Goal: Transaction & Acquisition: Download file/media

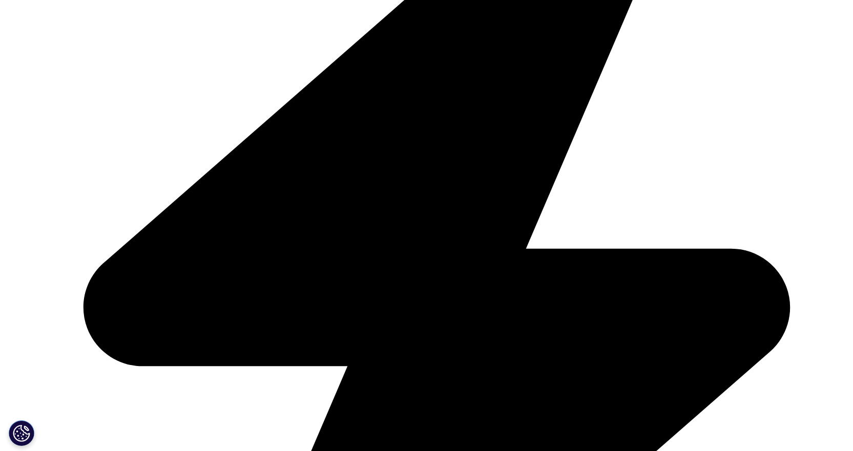
scroll to position [410, 0]
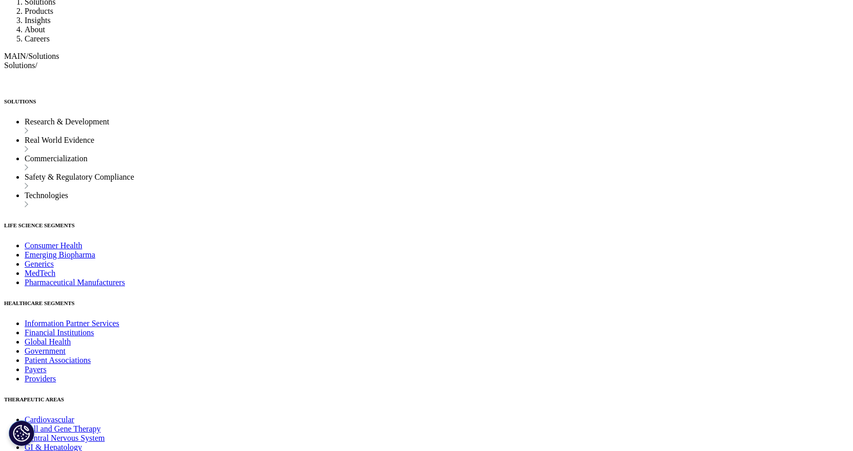
scroll to position [4318, 0]
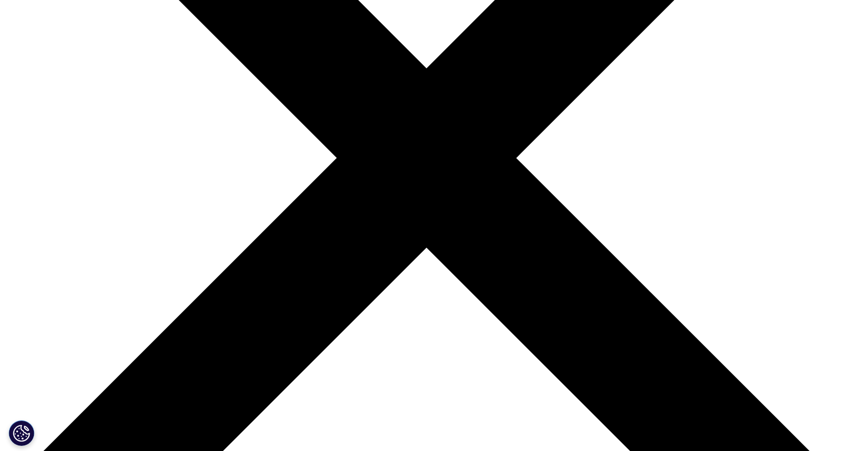
scroll to position [342, 0]
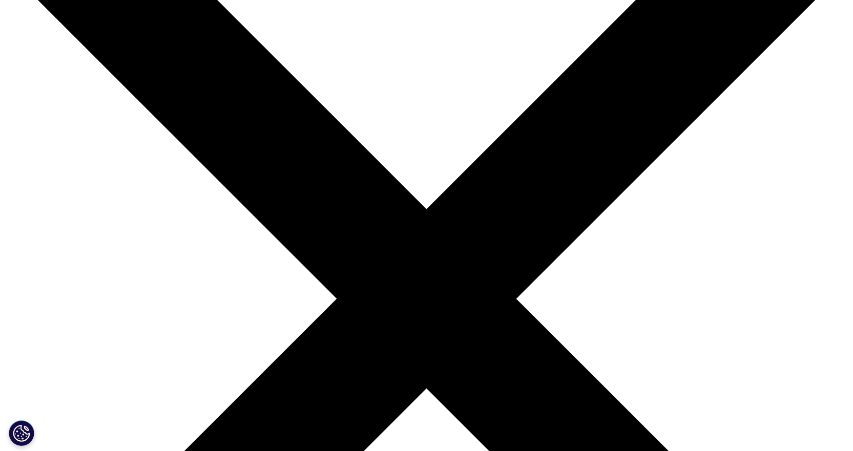
scroll to position [121, 0]
